Goal: Information Seeking & Learning: Check status

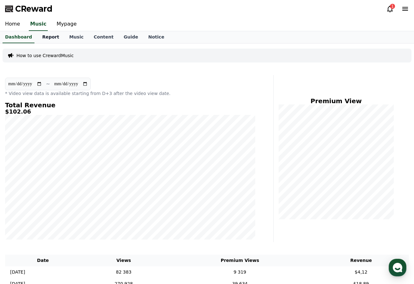
click at [45, 37] on link "Report" at bounding box center [50, 37] width 27 height 12
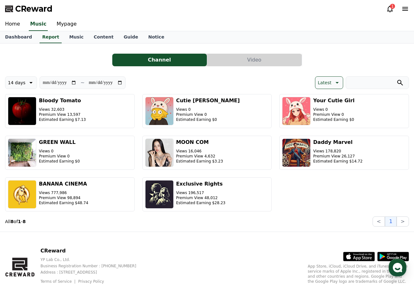
click at [388, 11] on icon at bounding box center [390, 9] width 6 height 7
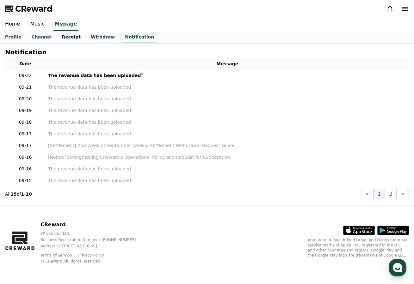
click at [68, 42] on link "Receipt" at bounding box center [71, 37] width 29 height 12
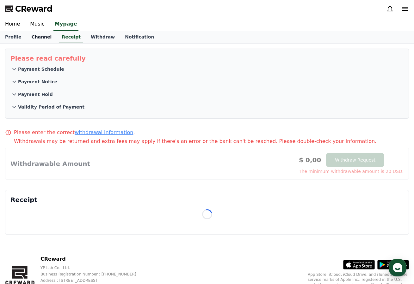
click at [39, 37] on link "Channel" at bounding box center [41, 37] width 30 height 12
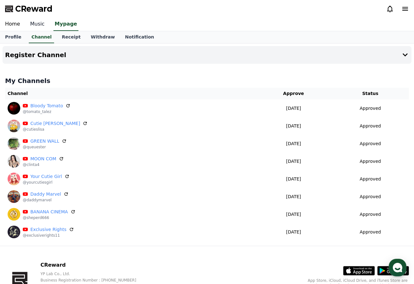
click at [34, 23] on link "Music" at bounding box center [37, 24] width 25 height 13
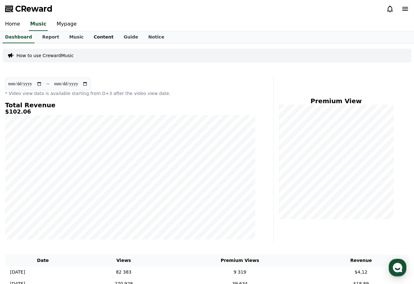
click at [95, 39] on link "Content" at bounding box center [103, 37] width 30 height 12
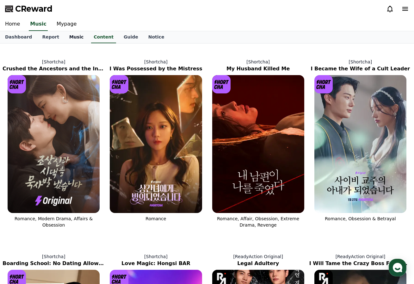
click at [64, 37] on link "Music" at bounding box center [76, 37] width 24 height 12
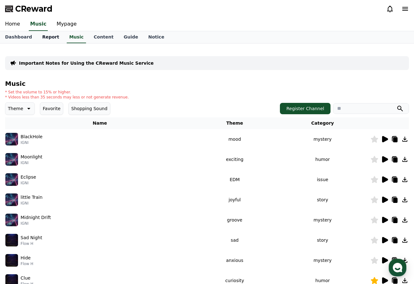
click at [43, 36] on link "Report" at bounding box center [50, 37] width 27 height 12
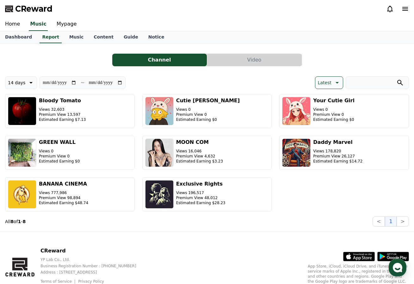
click at [374, 197] on div "Bloody Tomato Views 32,603 Premium View 13,597 Estimated Earning $7.13 Cutie [P…" at bounding box center [207, 153] width 404 height 118
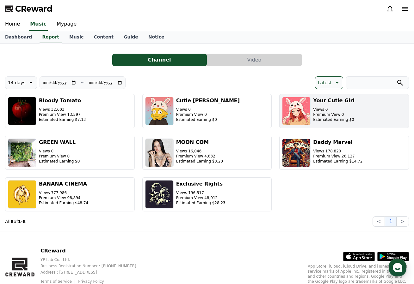
drag, startPoint x: 394, startPoint y: 103, endPoint x: 346, endPoint y: 103, distance: 47.7
click at [346, 103] on button "Your Cutie Girl Views 0 Premium View 0 Estimated Earning $0" at bounding box center [344, 111] width 130 height 34
